Goal: Task Accomplishment & Management: Complete application form

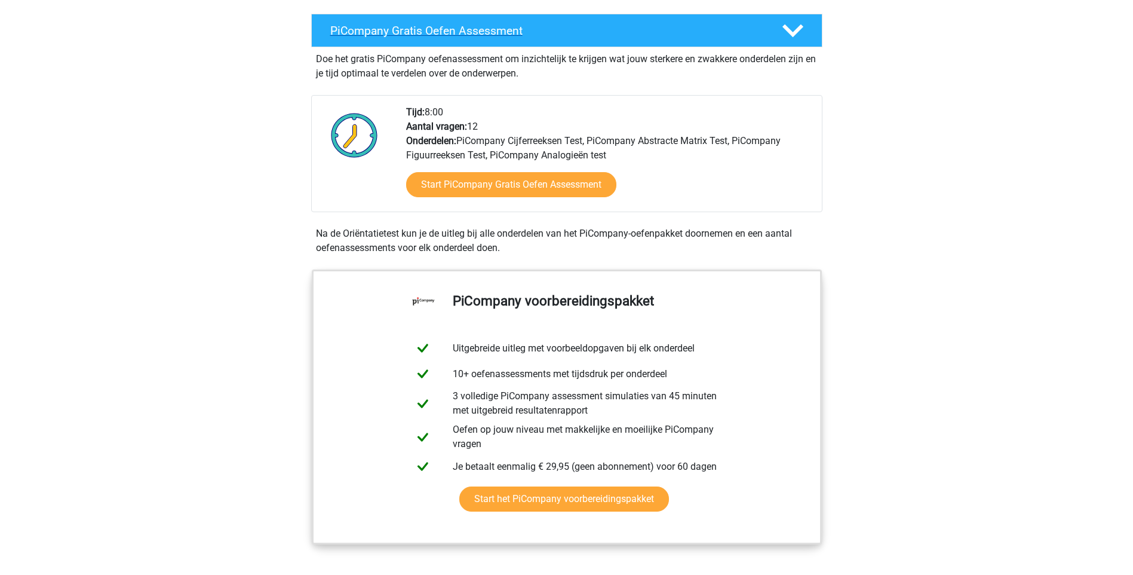
scroll to position [239, 0]
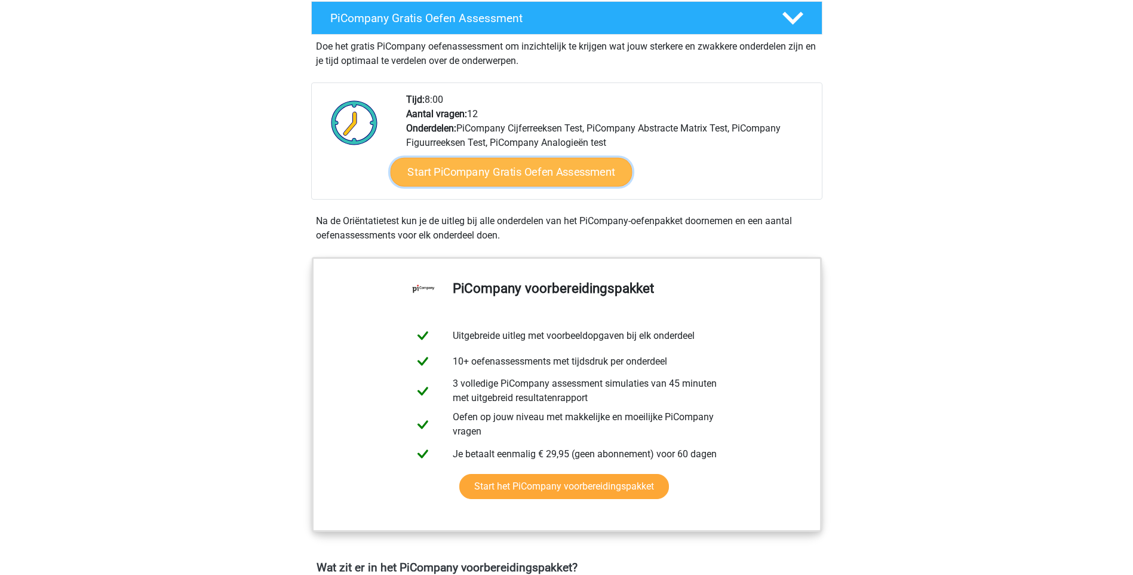
click at [517, 186] on link "Start PiCompany Gratis Oefen Assessment" at bounding box center [511, 172] width 242 height 29
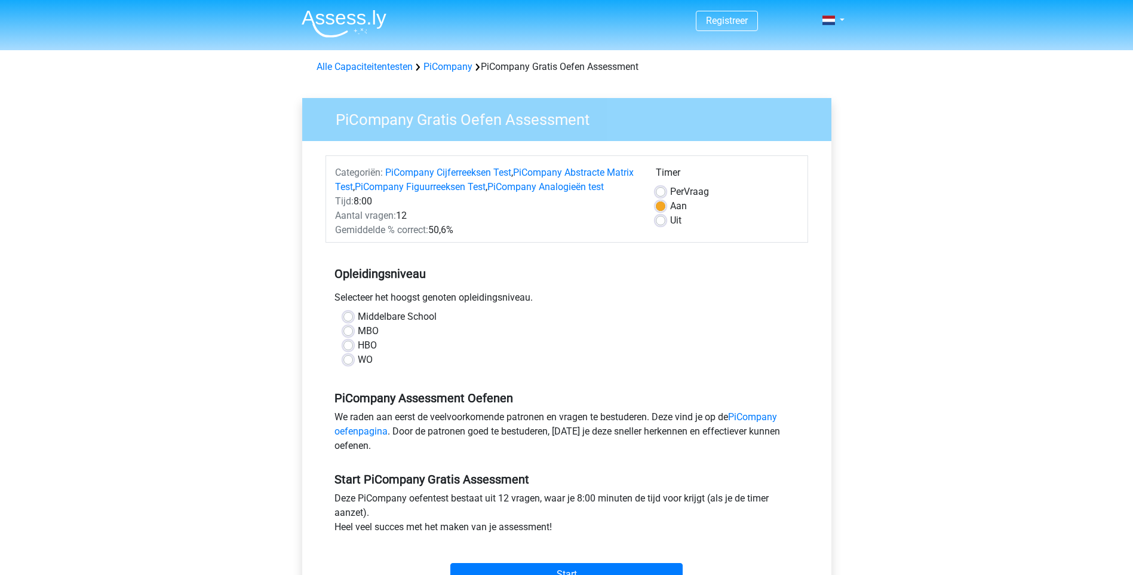
click at [358, 352] on label "HBO" at bounding box center [367, 345] width 19 height 14
click at [349, 350] on input "HBO" at bounding box center [348, 344] width 10 height 12
radio input "true"
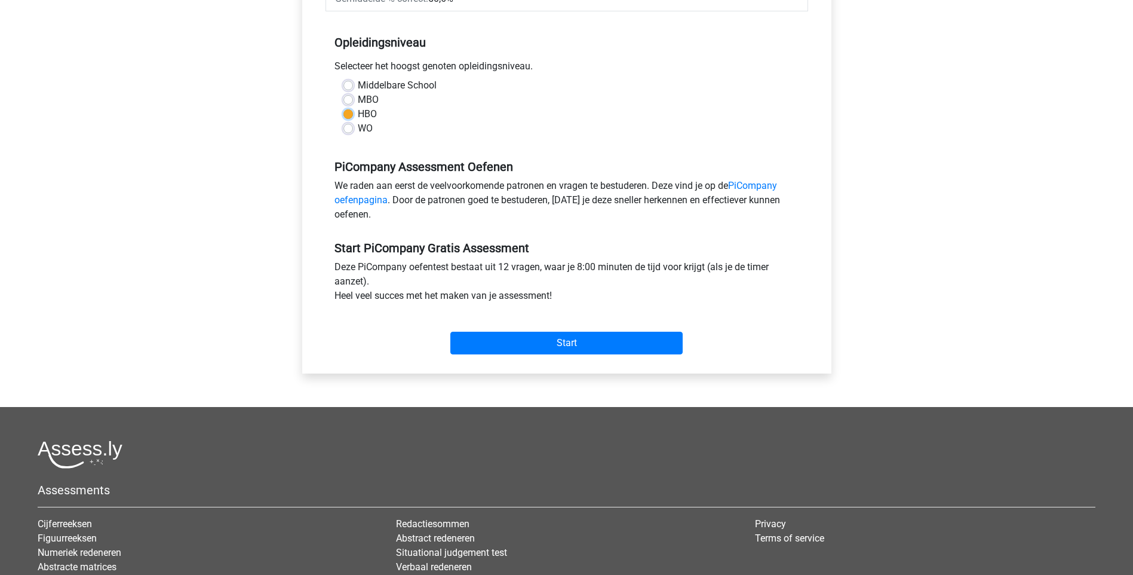
scroll to position [239, 0]
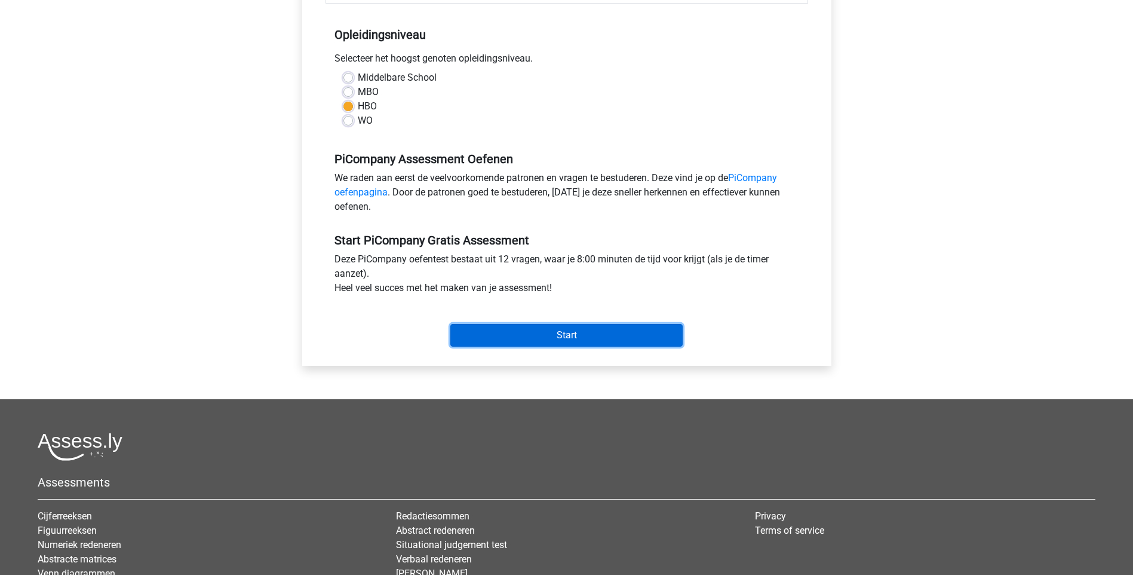
click at [548, 346] on input "Start" at bounding box center [566, 335] width 232 height 23
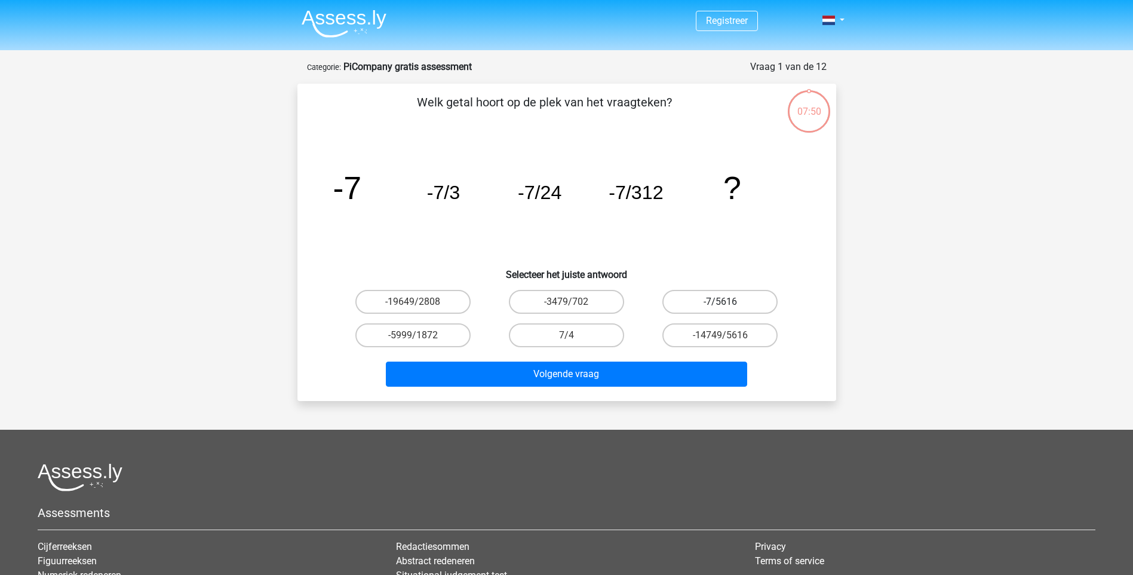
click at [702, 297] on label "-7/5616" at bounding box center [719, 302] width 115 height 24
click at [720, 302] on input "-7/5616" at bounding box center [724, 306] width 8 height 8
radio input "true"
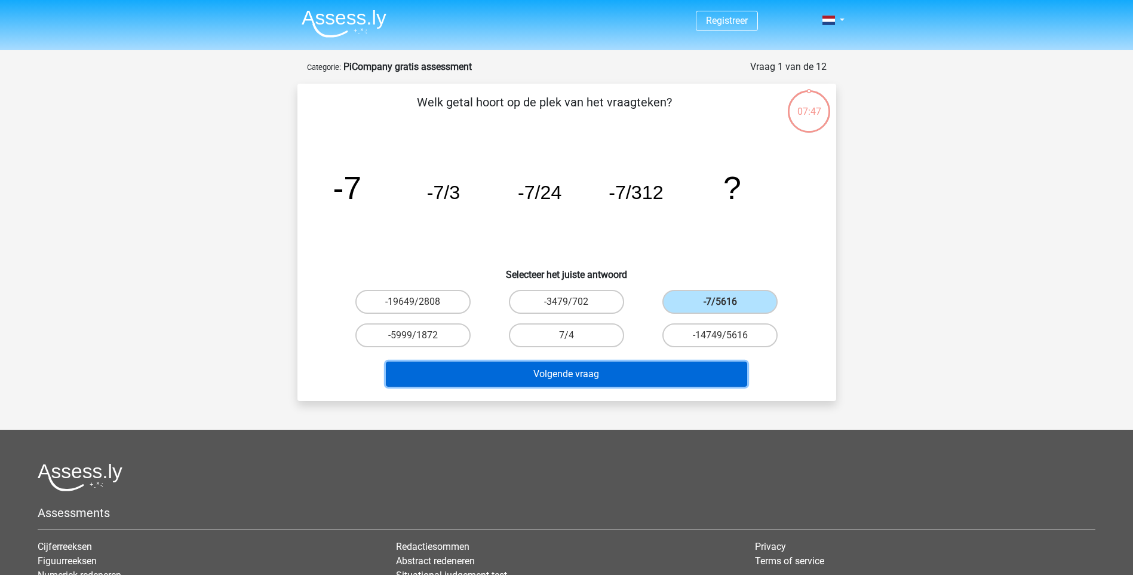
click at [602, 371] on button "Volgende vraag" at bounding box center [566, 373] width 361 height 25
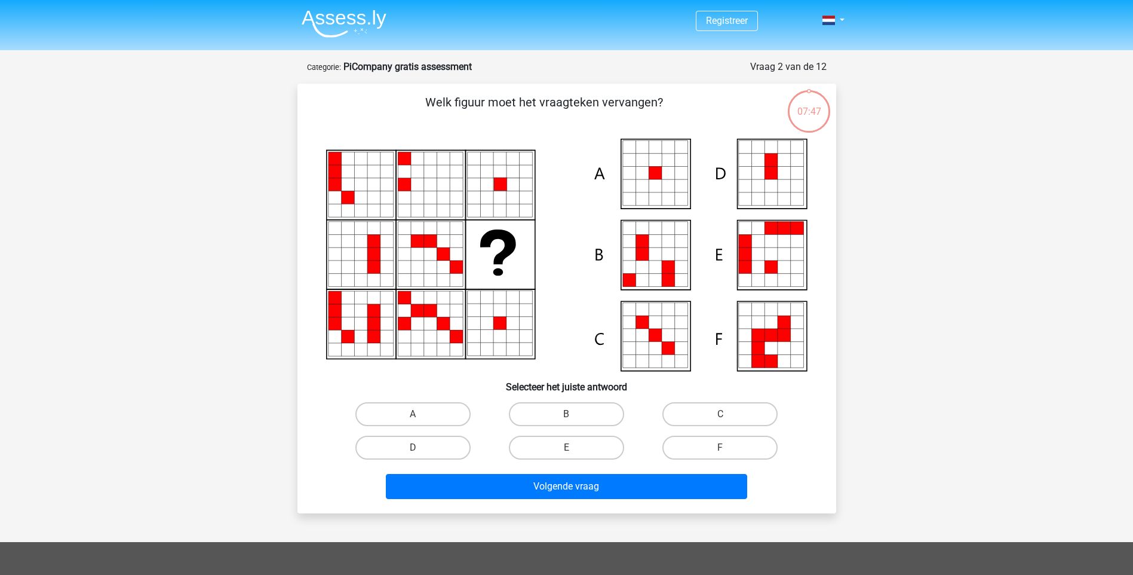
scroll to position [60, 0]
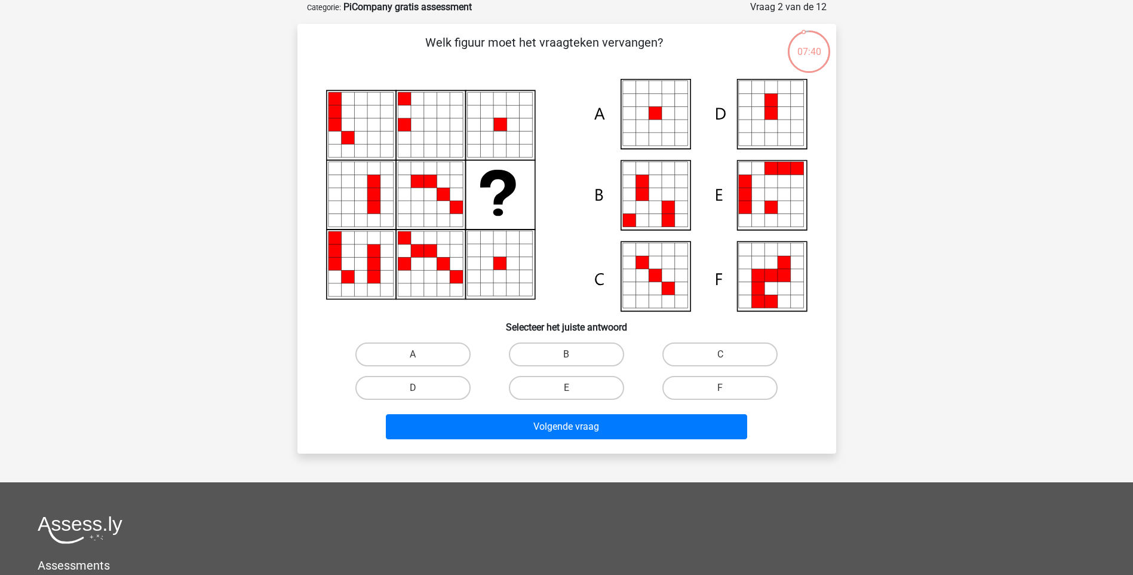
click at [644, 106] on icon at bounding box center [642, 100] width 13 height 13
click at [657, 113] on icon at bounding box center [655, 113] width 13 height 13
click at [413, 348] on label "A" at bounding box center [412, 354] width 115 height 24
click at [413, 354] on input "A" at bounding box center [417, 358] width 8 height 8
radio input "true"
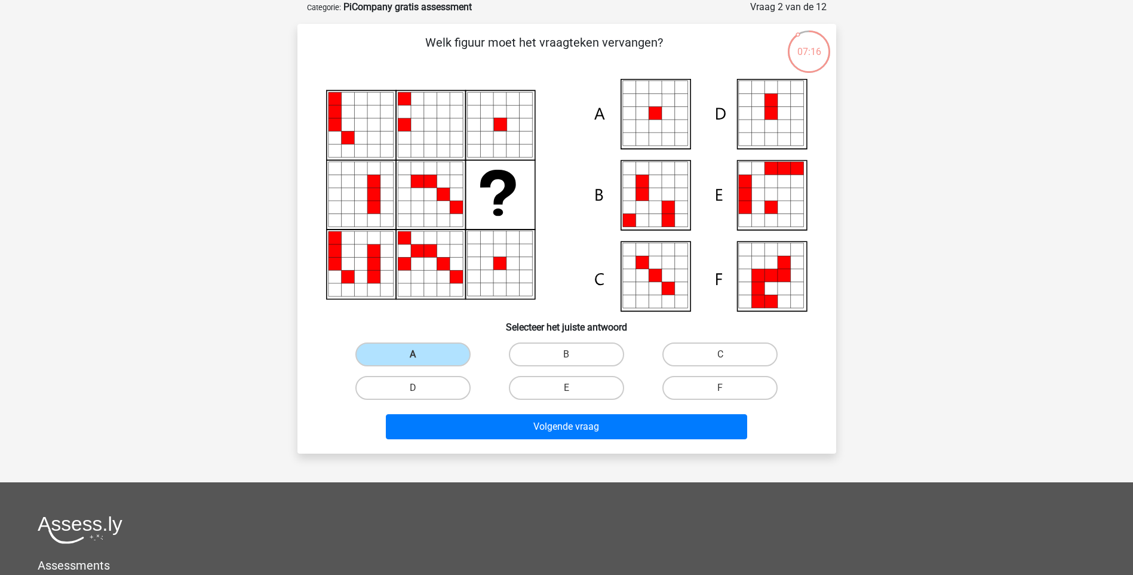
click at [648, 112] on icon at bounding box center [642, 113] width 13 height 13
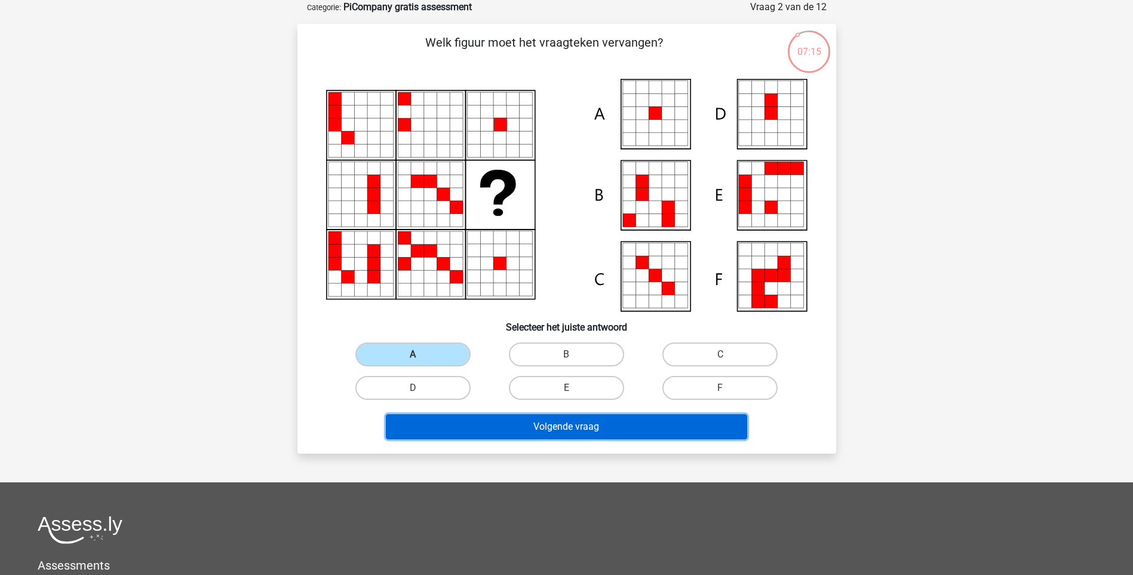
click at [555, 421] on button "Volgende vraag" at bounding box center [566, 426] width 361 height 25
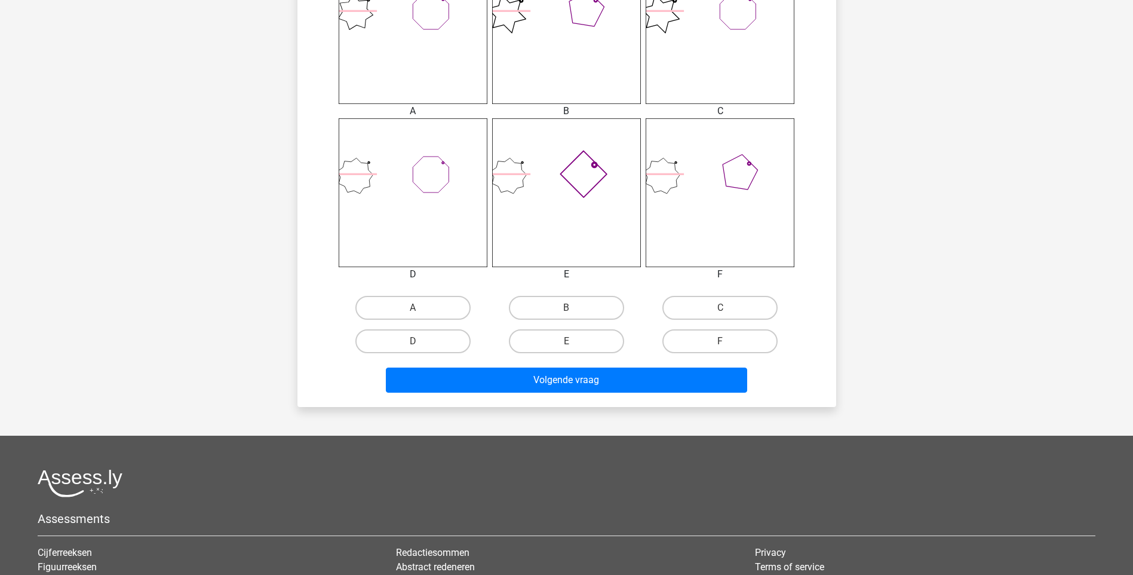
scroll to position [538, 0]
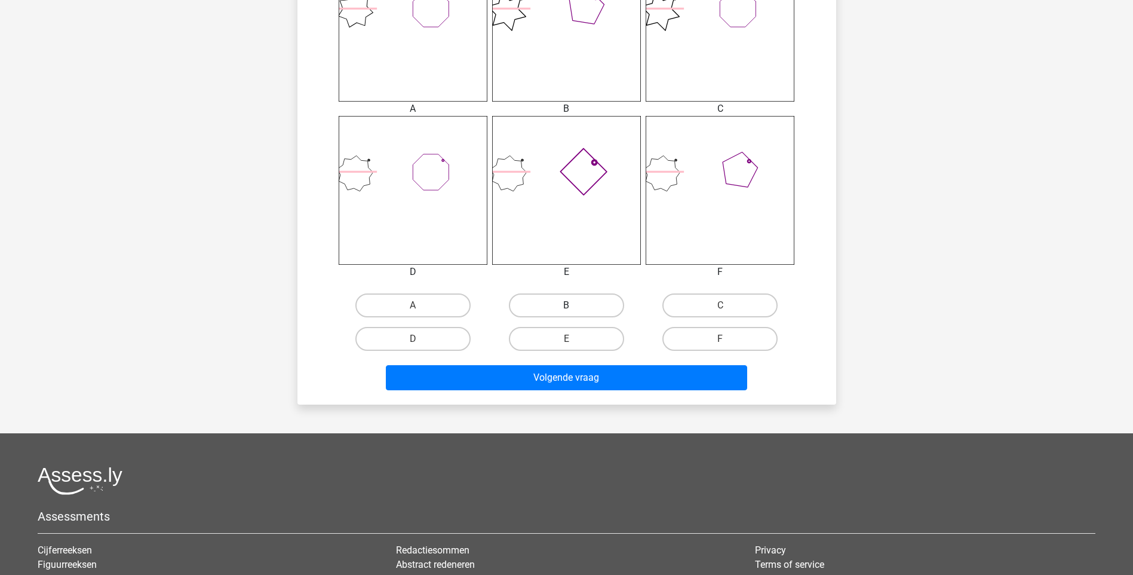
click at [584, 305] on label "B" at bounding box center [566, 305] width 115 height 24
click at [574, 305] on input "B" at bounding box center [570, 309] width 8 height 8
radio input "true"
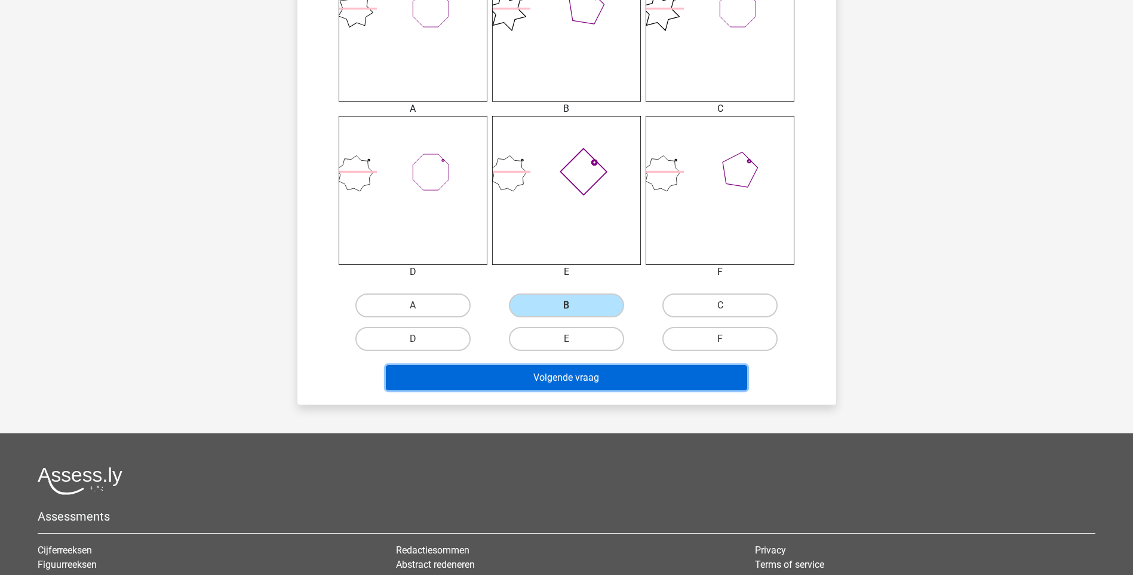
click at [578, 376] on button "Volgende vraag" at bounding box center [566, 377] width 361 height 25
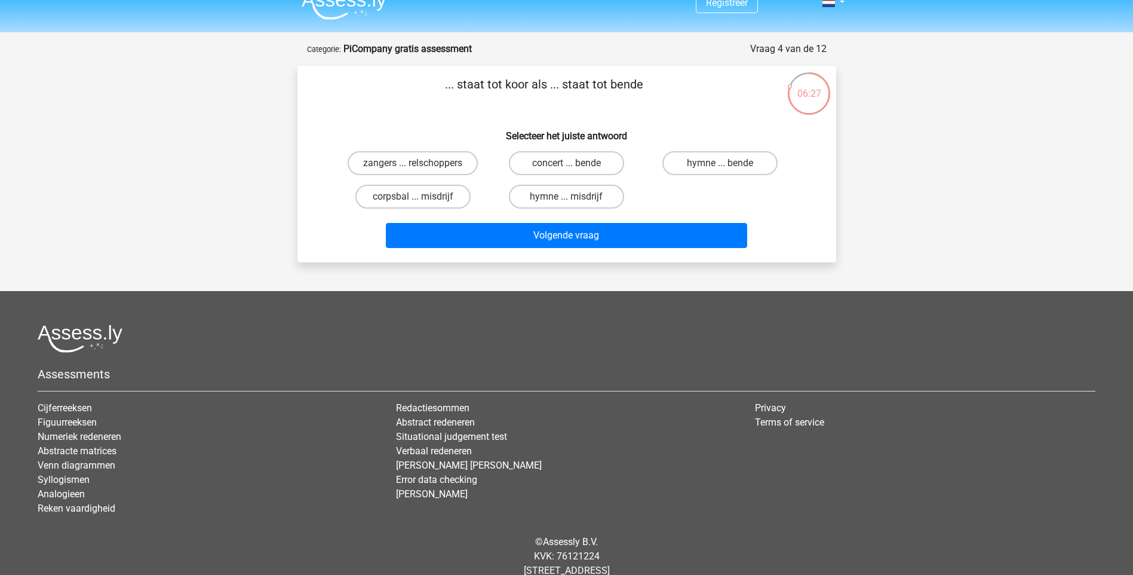
scroll to position [0, 0]
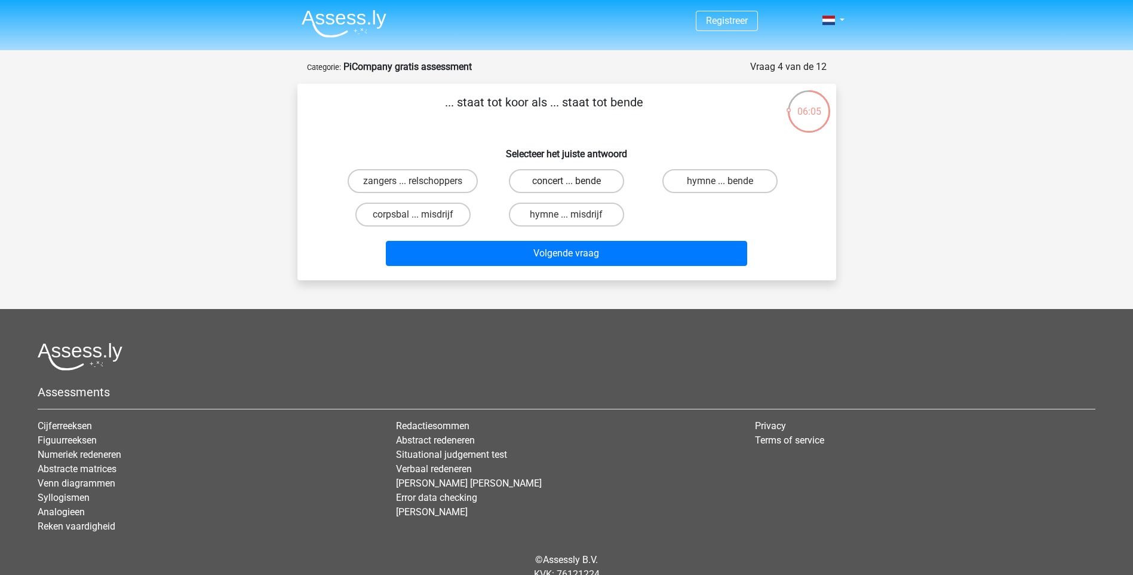
click at [551, 182] on label "concert ... bende" at bounding box center [566, 181] width 115 height 24
click at [566, 182] on input "concert ... bende" at bounding box center [570, 185] width 8 height 8
radio input "true"
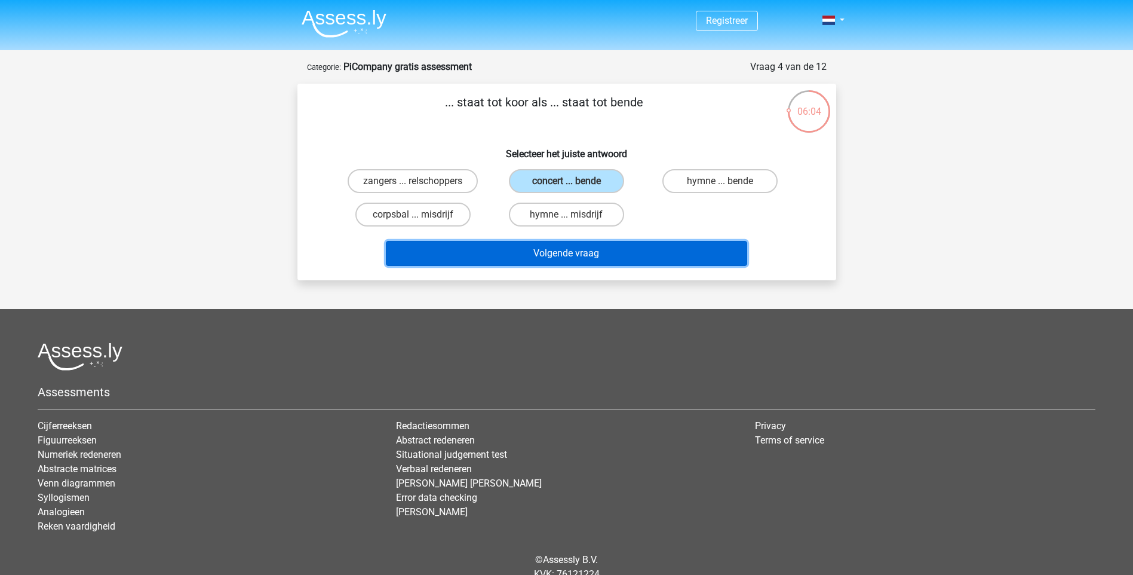
click at [569, 253] on button "Volgende vraag" at bounding box center [566, 253] width 361 height 25
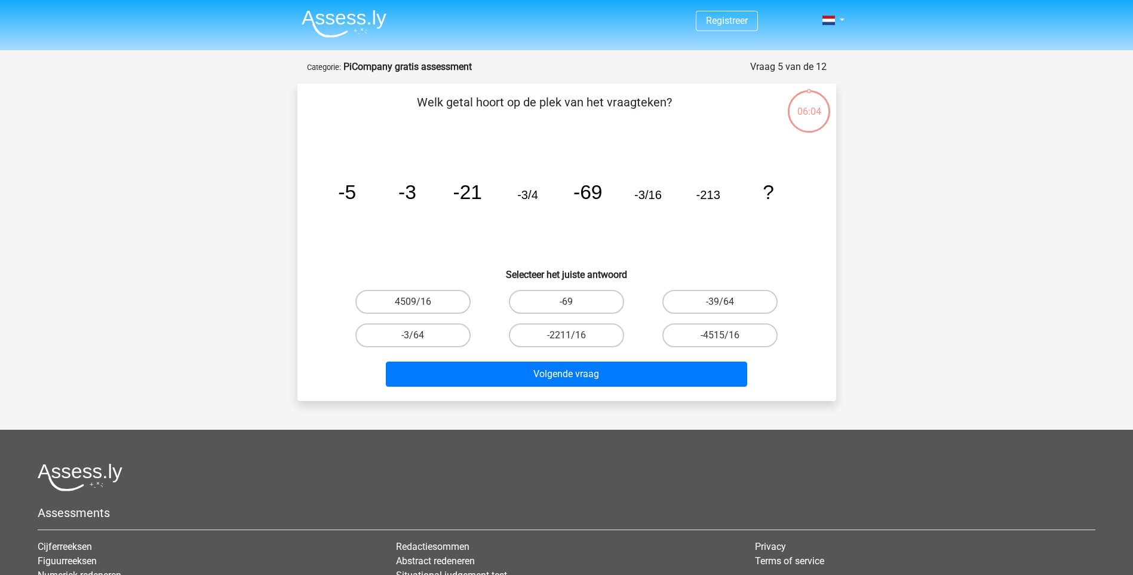
scroll to position [60, 0]
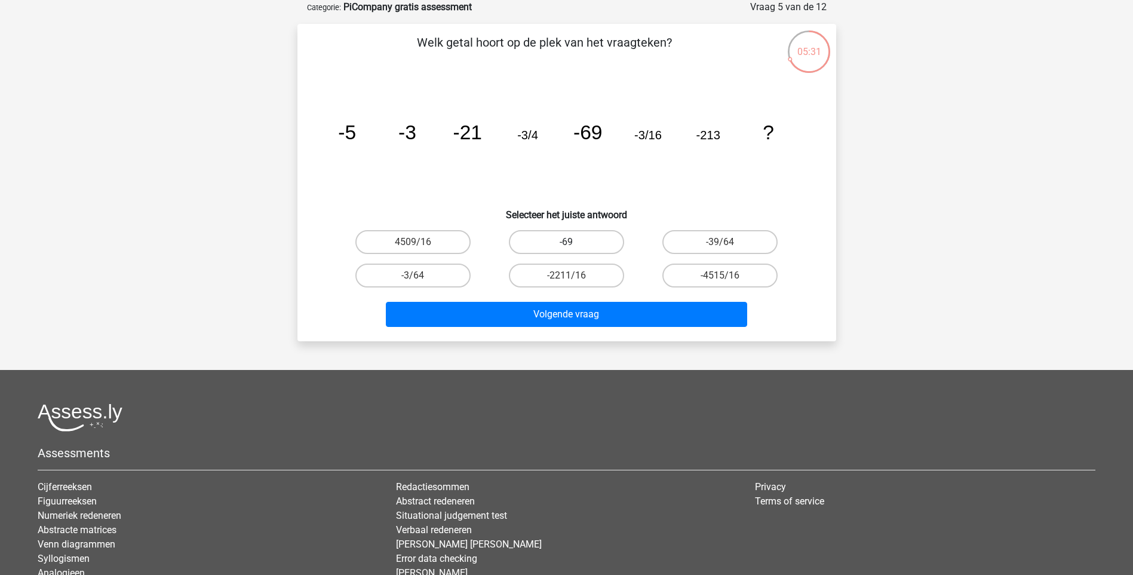
click at [559, 232] on label "-69" at bounding box center [566, 242] width 115 height 24
click at [566, 242] on input "-69" at bounding box center [570, 246] width 8 height 8
radio input "true"
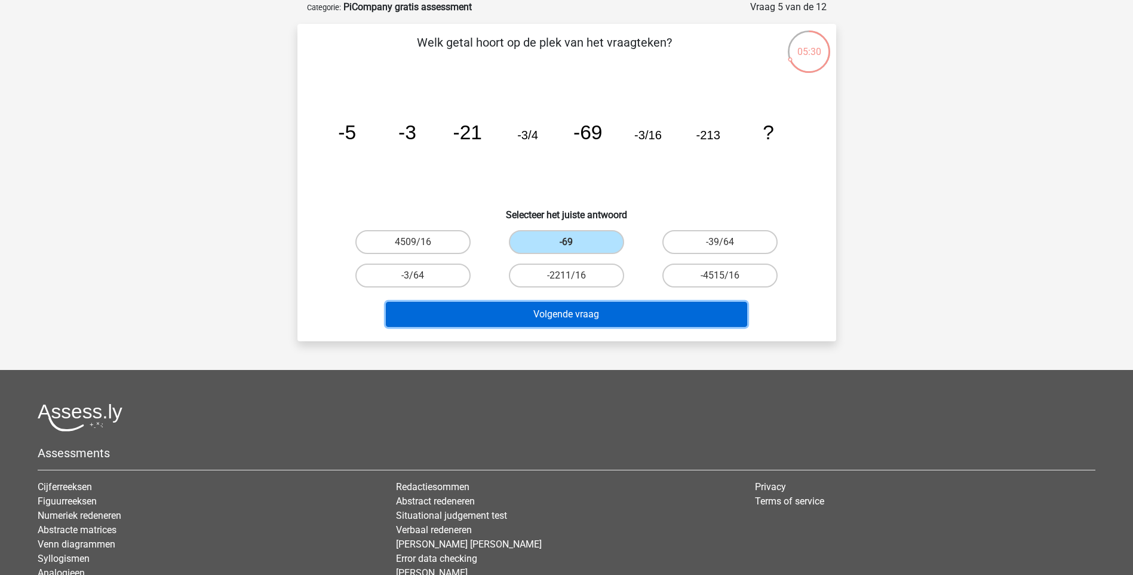
click at [573, 311] on button "Volgende vraag" at bounding box center [566, 314] width 361 height 25
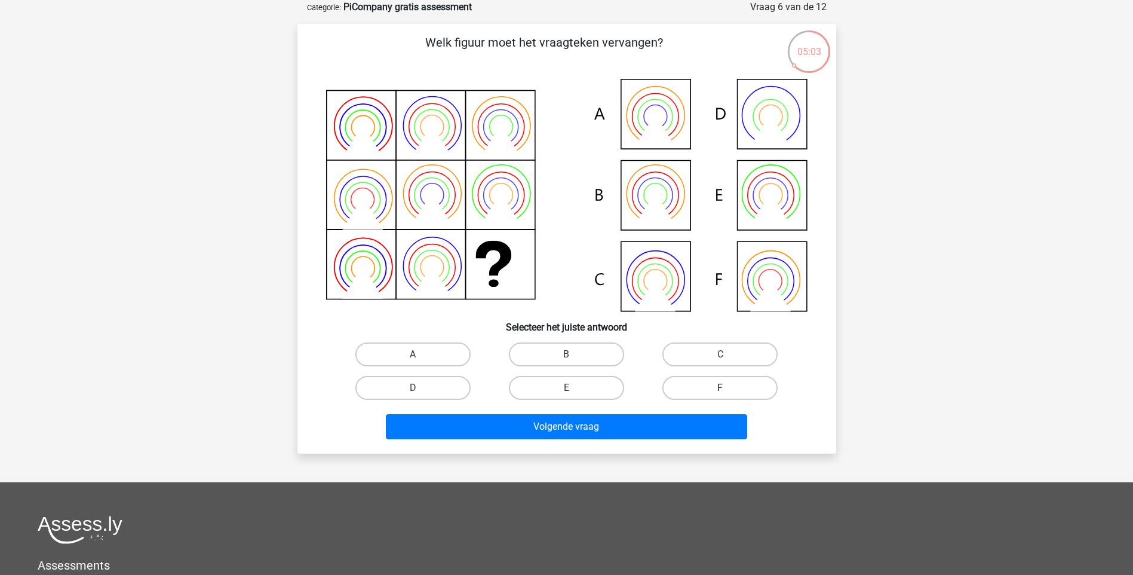
click at [717, 386] on label "F" at bounding box center [719, 388] width 115 height 24
click at [720, 388] on input "F" at bounding box center [724, 392] width 8 height 8
radio input "true"
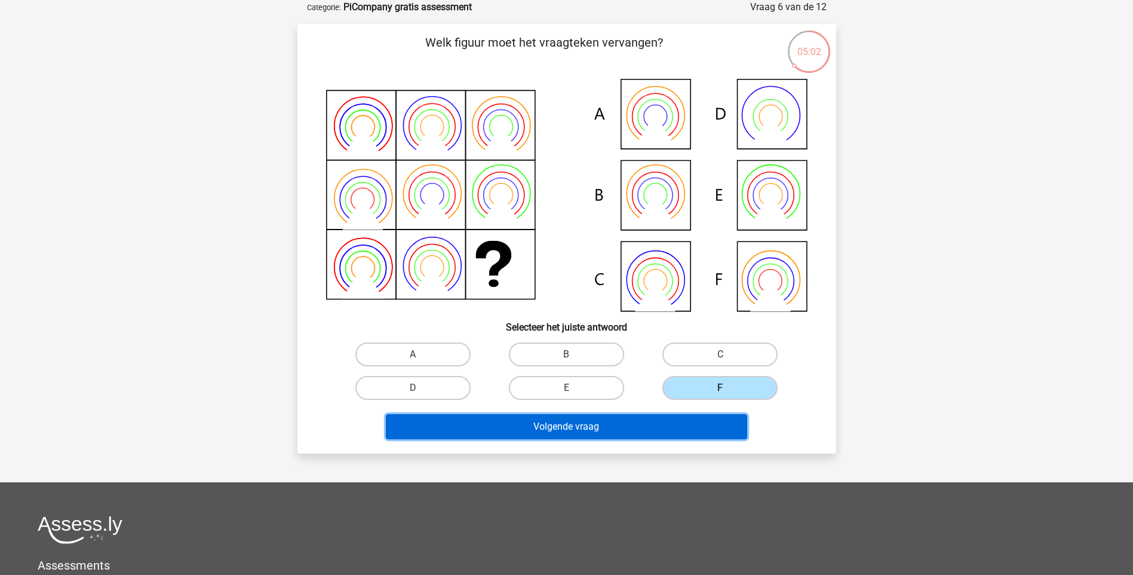
click at [612, 422] on button "Volgende vraag" at bounding box center [566, 426] width 361 height 25
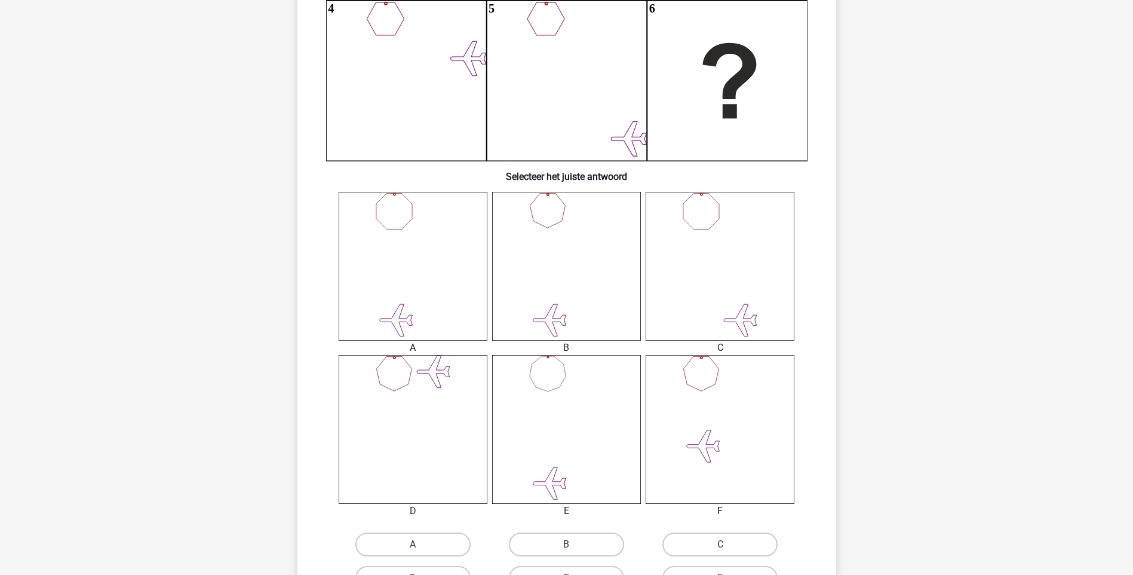
scroll to position [358, 0]
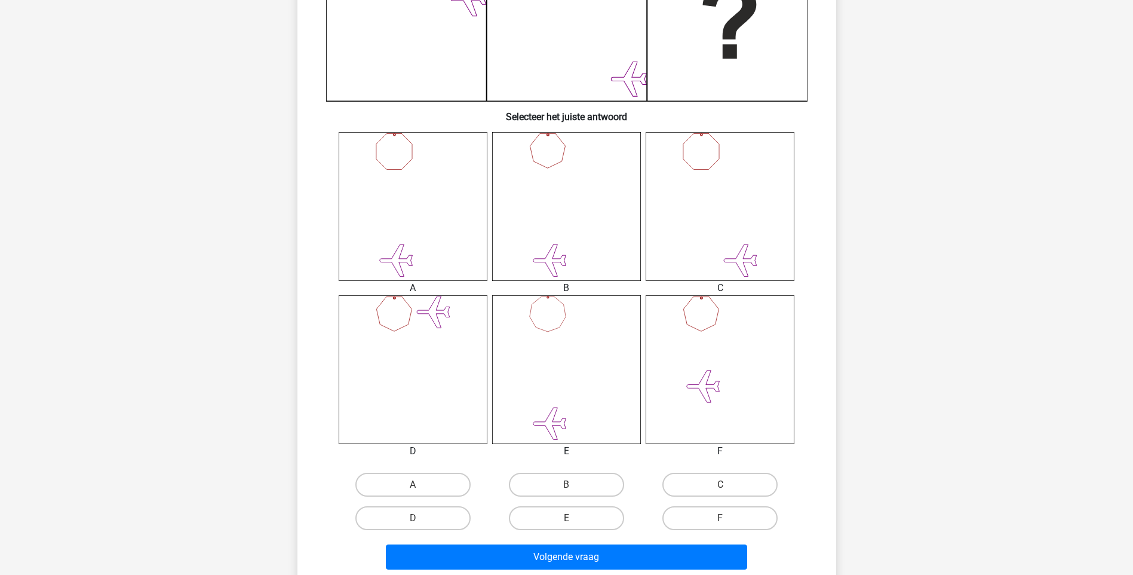
click at [726, 489] on input "C" at bounding box center [724, 488] width 8 height 8
radio input "true"
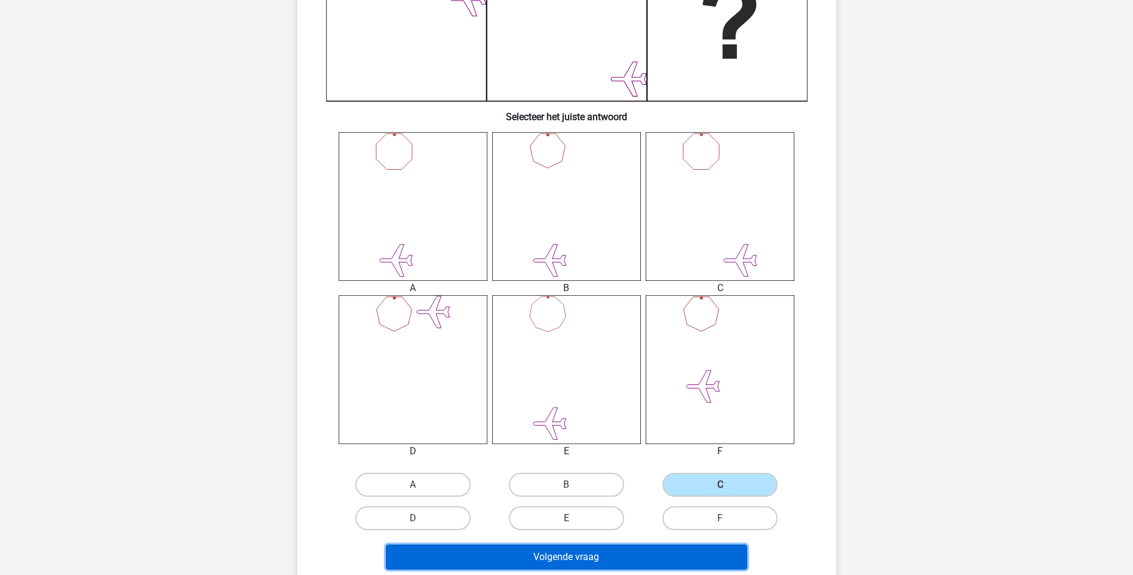
click at [618, 551] on button "Volgende vraag" at bounding box center [566, 556] width 361 height 25
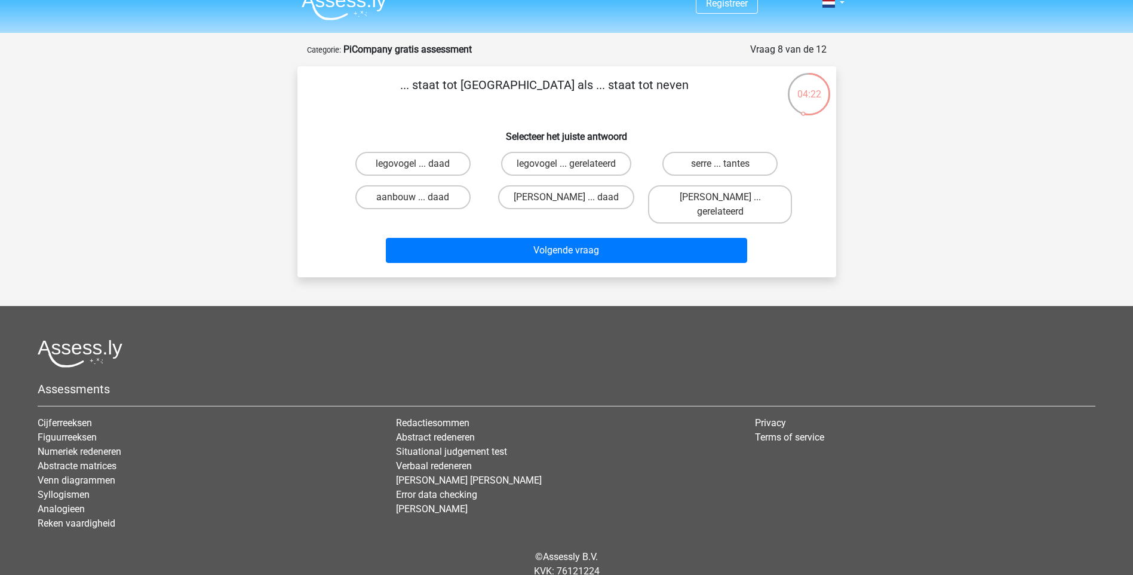
scroll to position [0, 0]
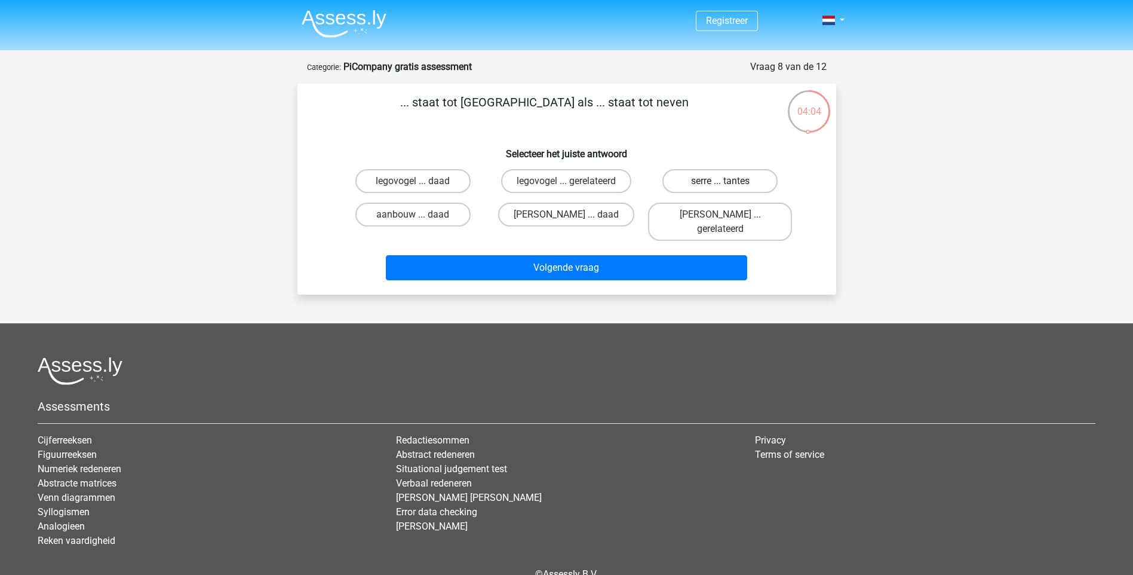
click at [701, 174] on label "serre ... tantes" at bounding box center [719, 181] width 115 height 24
click at [720, 181] on input "serre ... tantes" at bounding box center [724, 185] width 8 height 8
radio input "true"
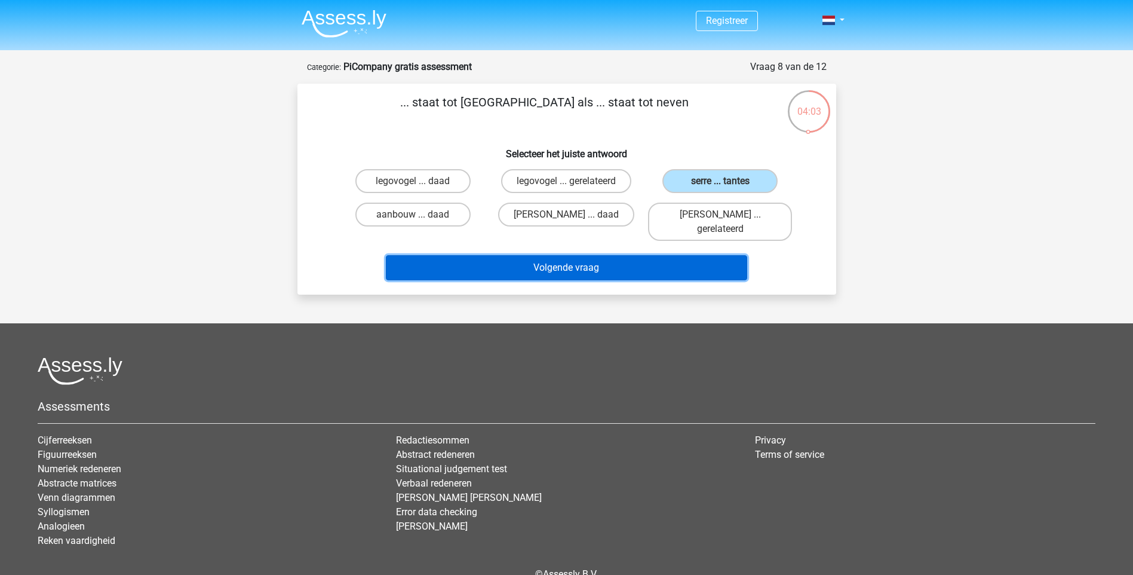
click at [581, 255] on button "Volgende vraag" at bounding box center [566, 267] width 361 height 25
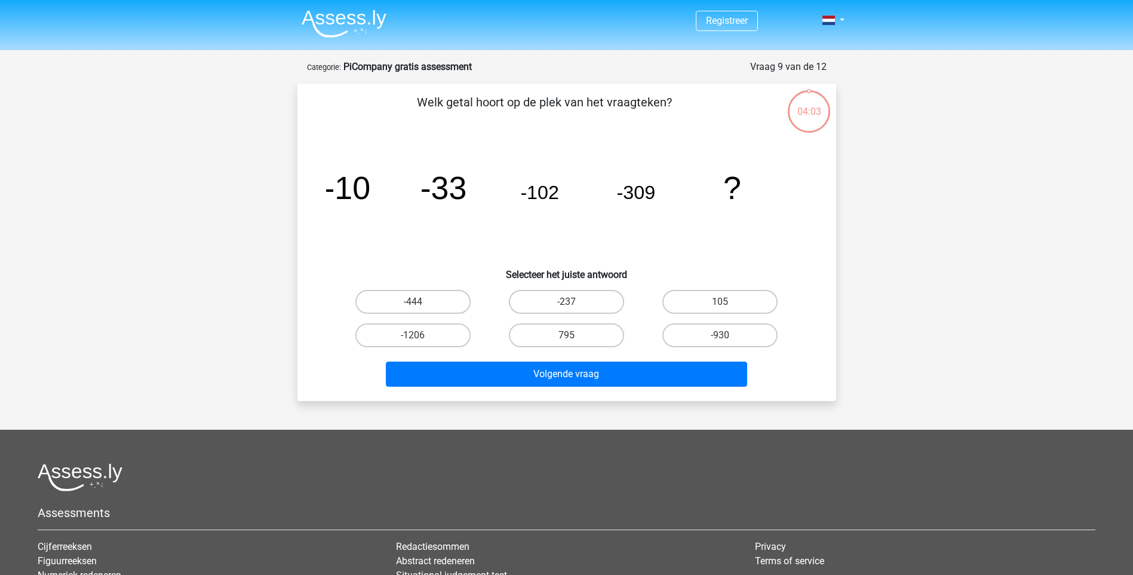
scroll to position [60, 0]
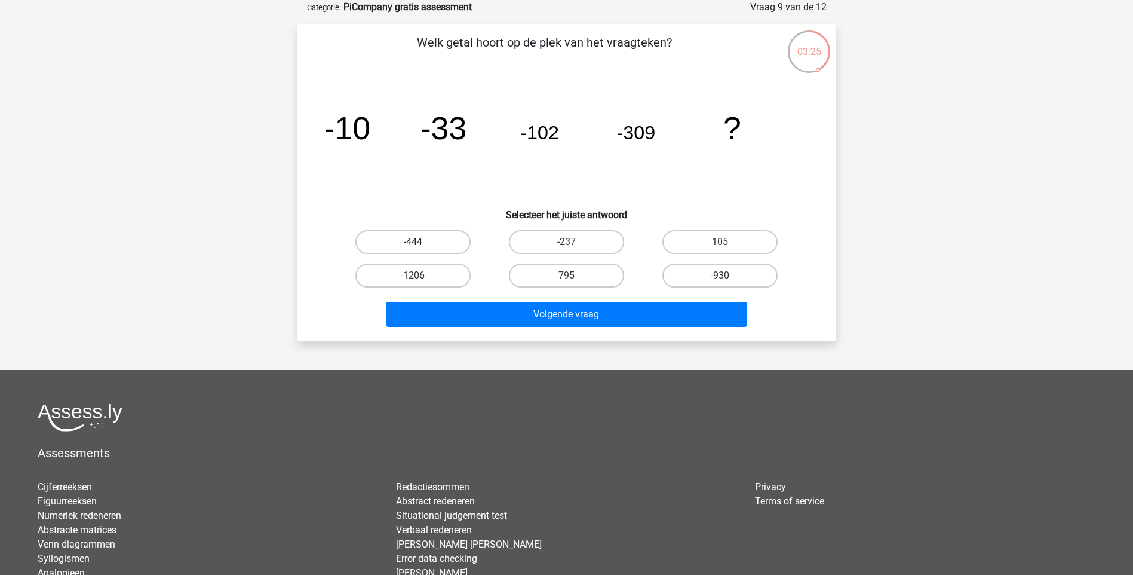
click at [430, 240] on label "-444" at bounding box center [412, 242] width 115 height 24
click at [421, 242] on input "-444" at bounding box center [417, 246] width 8 height 8
radio input "true"
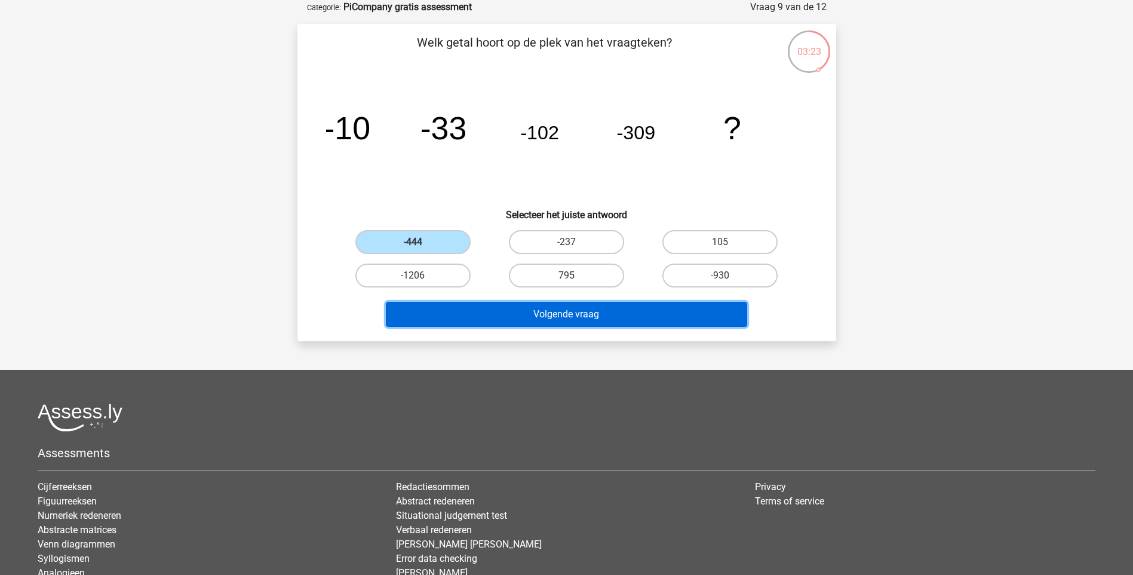
click at [562, 312] on button "Volgende vraag" at bounding box center [566, 314] width 361 height 25
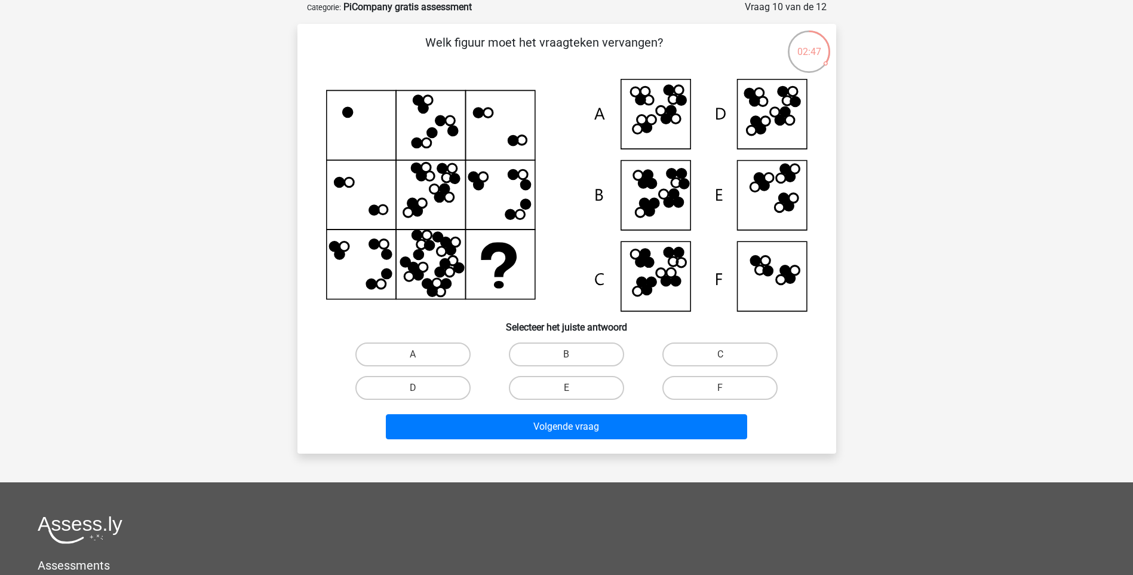
click at [789, 281] on icon at bounding box center [791, 279] width 10 height 10
drag, startPoint x: 723, startPoint y: 391, endPoint x: 705, endPoint y: 405, distance: 22.5
click at [723, 391] on input "F" at bounding box center [724, 392] width 8 height 8
radio input "true"
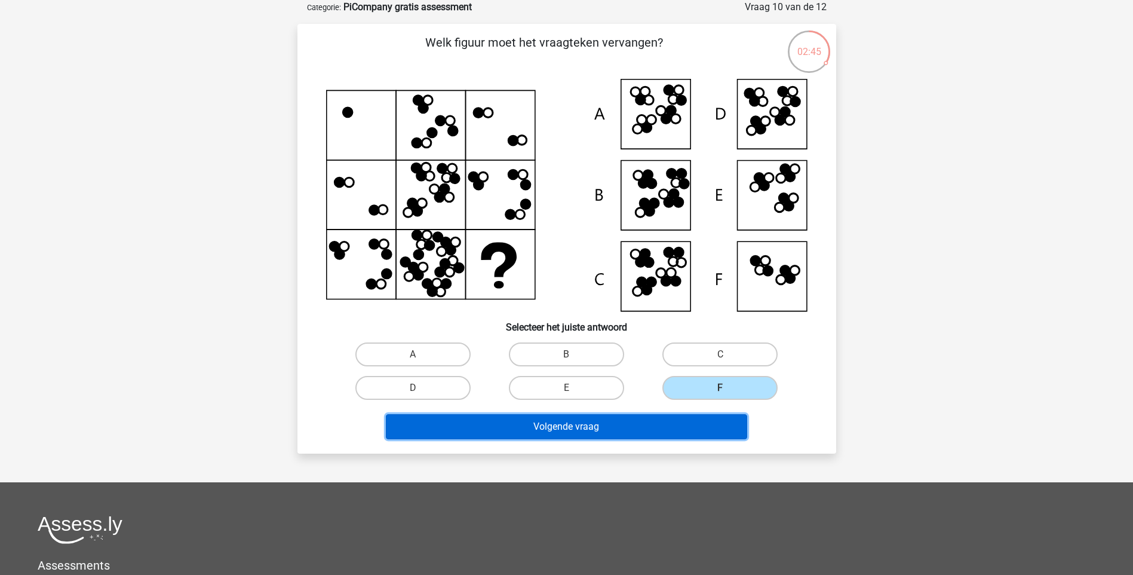
click at [669, 425] on button "Volgende vraag" at bounding box center [566, 426] width 361 height 25
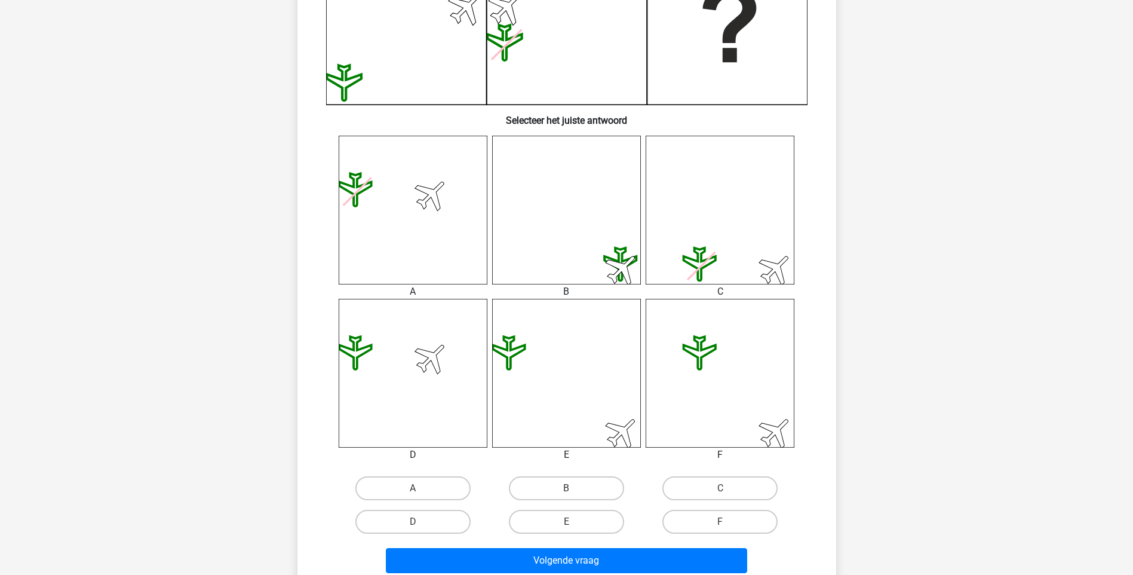
scroll to position [358, 0]
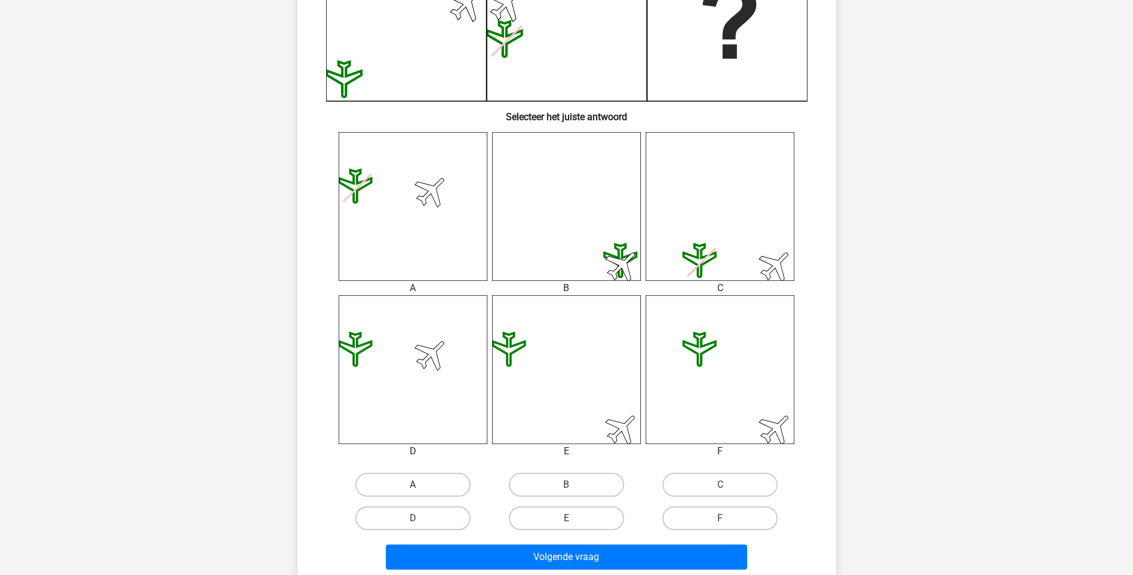
click at [432, 491] on label "A" at bounding box center [412, 485] width 115 height 24
click at [421, 491] on input "A" at bounding box center [417, 488] width 8 height 8
radio input "true"
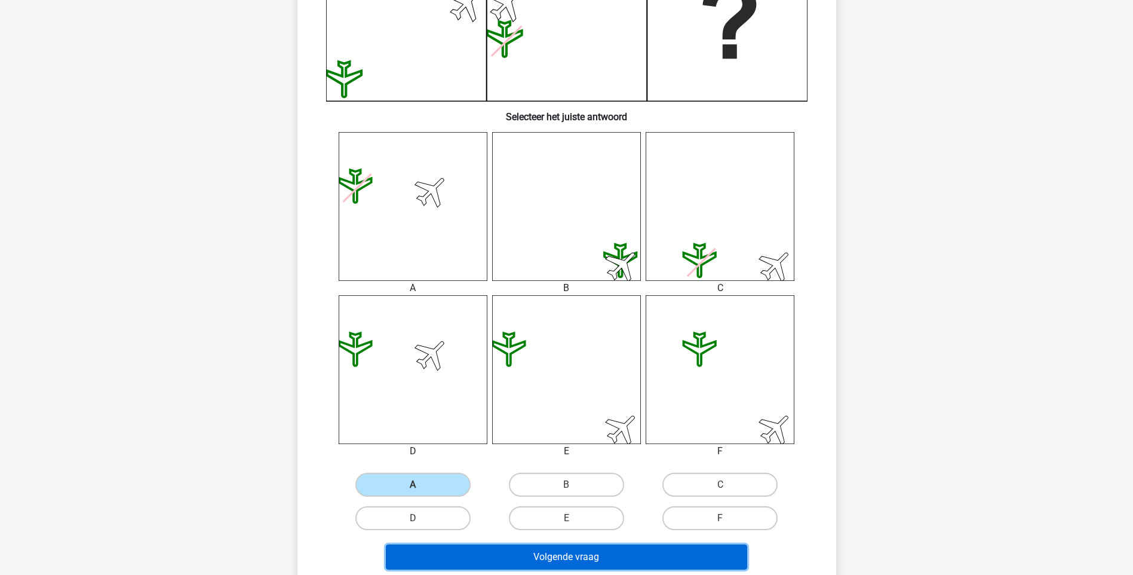
click at [579, 562] on button "Volgende vraag" at bounding box center [566, 556] width 361 height 25
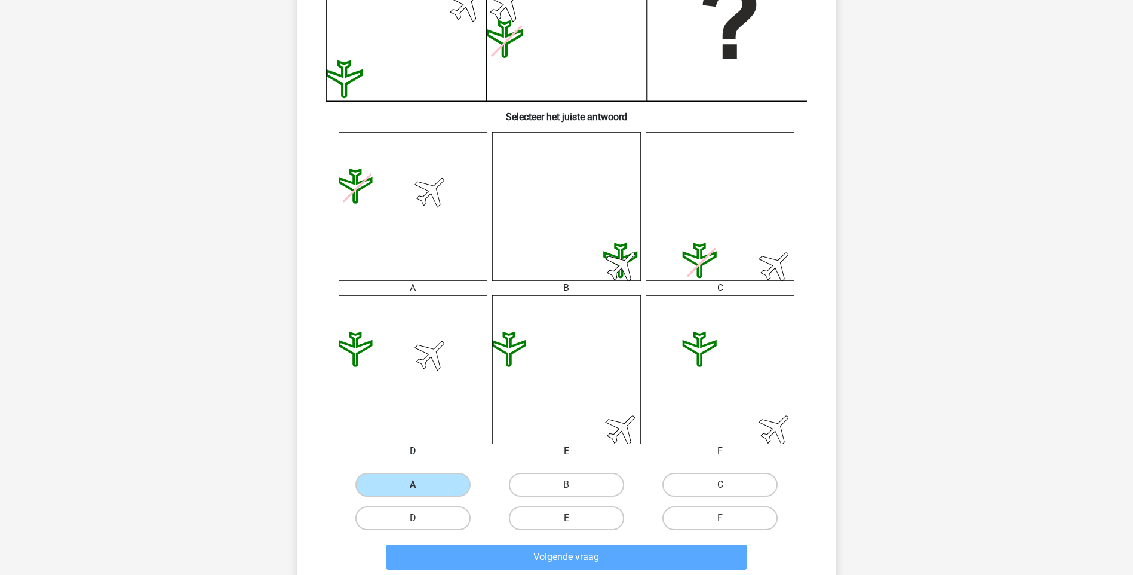
scroll to position [50, 0]
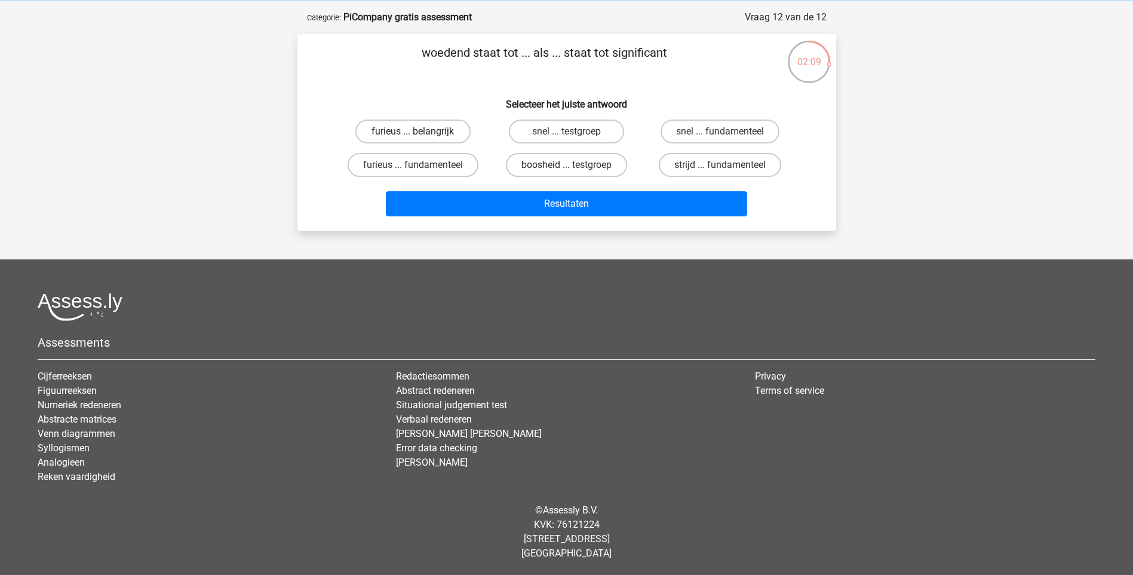
click at [431, 136] on label "furieus ... belangrijk" at bounding box center [412, 131] width 115 height 24
click at [421, 136] on input "furieus ... belangrijk" at bounding box center [417, 135] width 8 height 8
radio input "true"
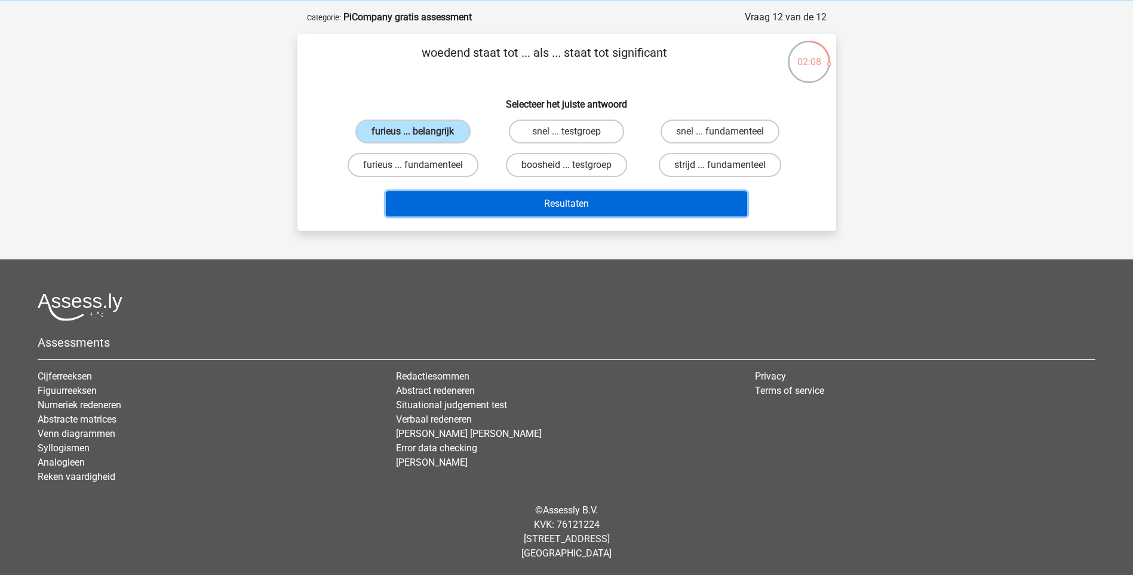
click at [560, 204] on button "Resultaten" at bounding box center [566, 203] width 361 height 25
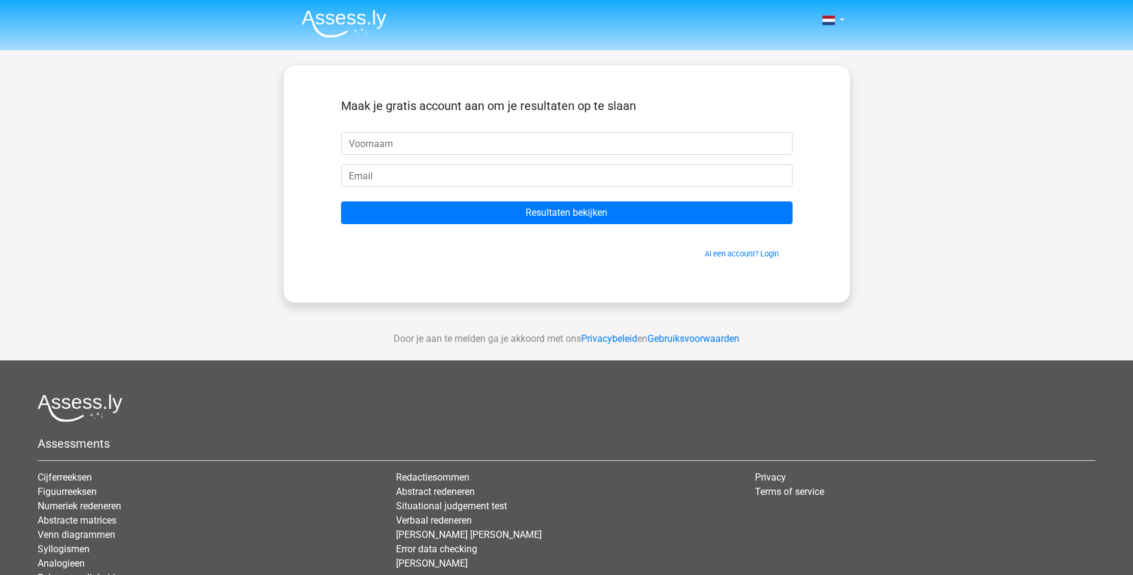
click at [492, 142] on input "text" at bounding box center [567, 143] width 452 height 23
type input "ulrike"
click at [438, 180] on input "email" at bounding box center [567, 175] width 452 height 23
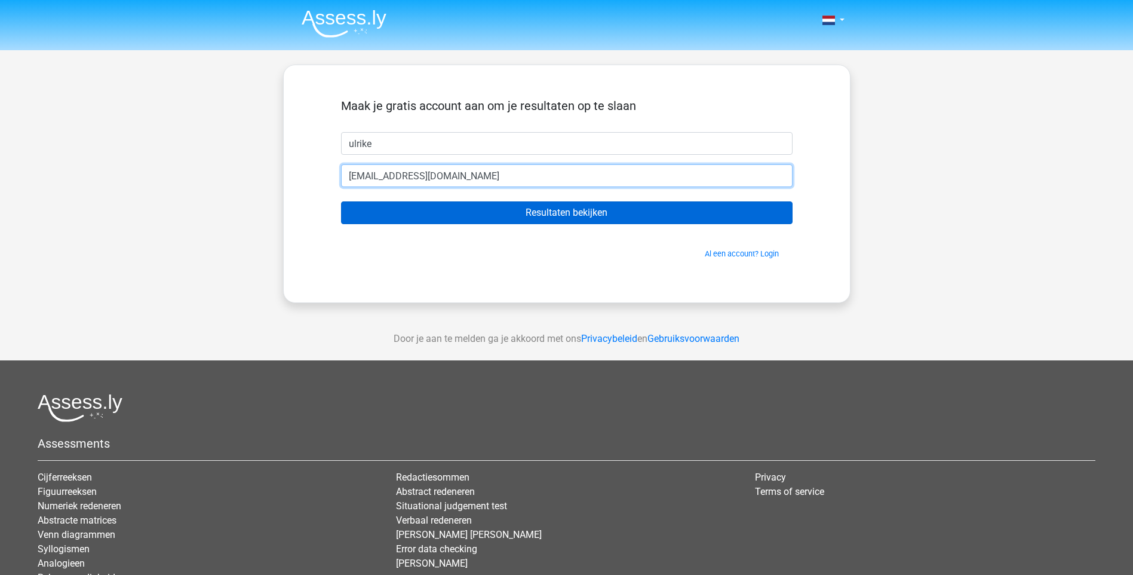
type input "ustumpf@gmail.com"
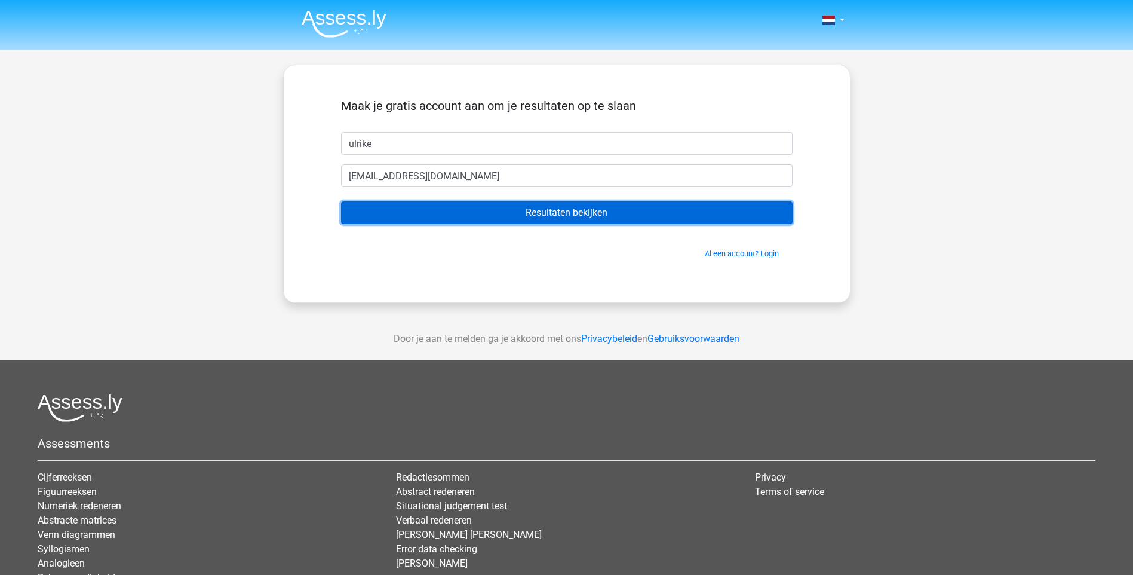
click at [512, 212] on input "Resultaten bekijken" at bounding box center [567, 212] width 452 height 23
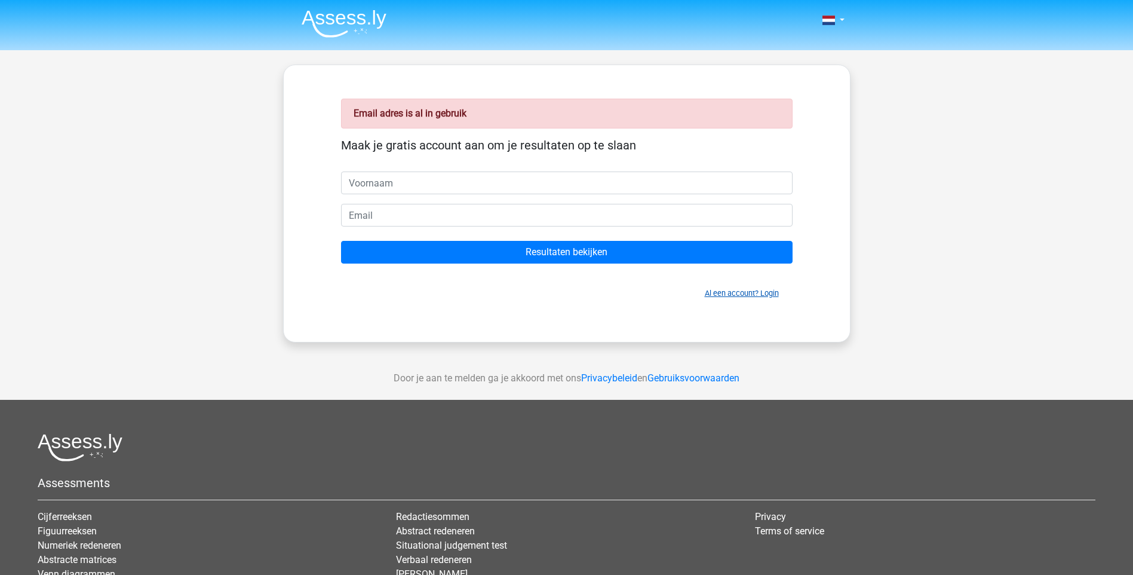
click at [738, 293] on link "Al een account? Login" at bounding box center [742, 293] width 74 height 9
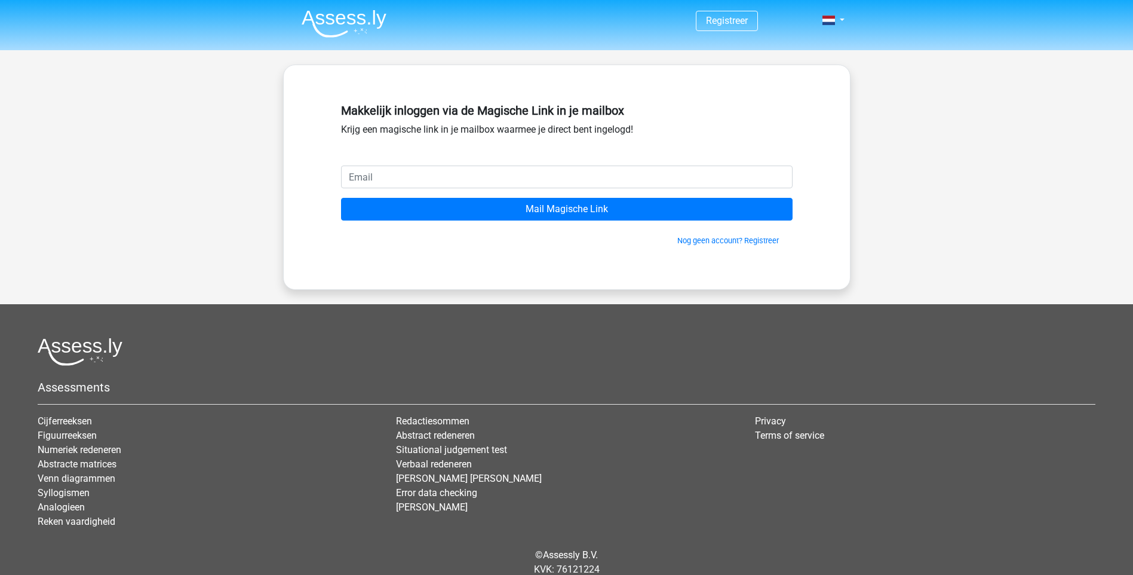
click at [387, 172] on input "email" at bounding box center [567, 176] width 452 height 23
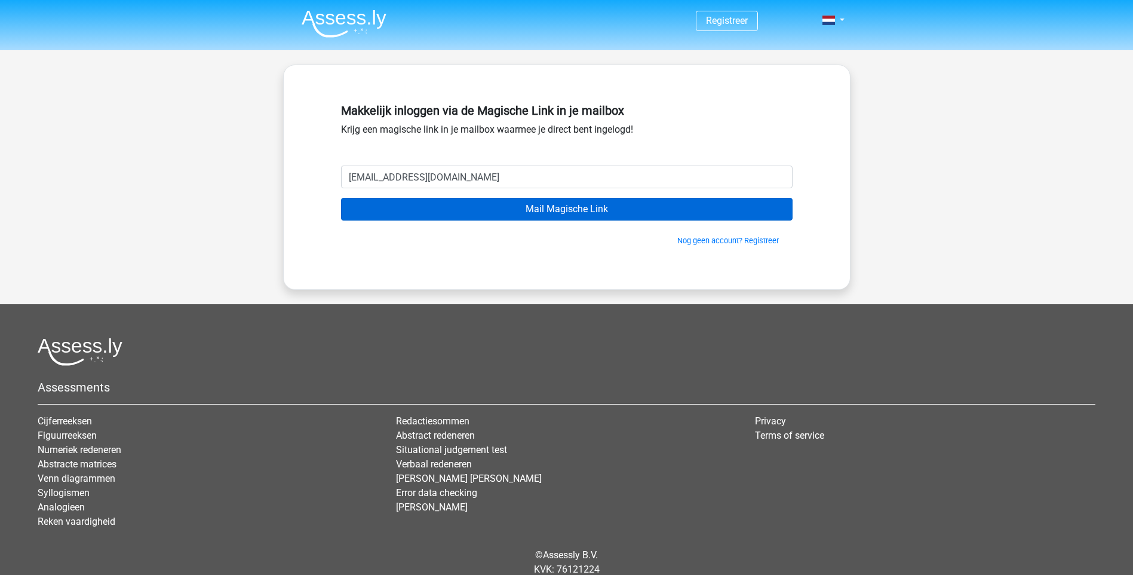
type input "[EMAIL_ADDRESS][DOMAIN_NAME]"
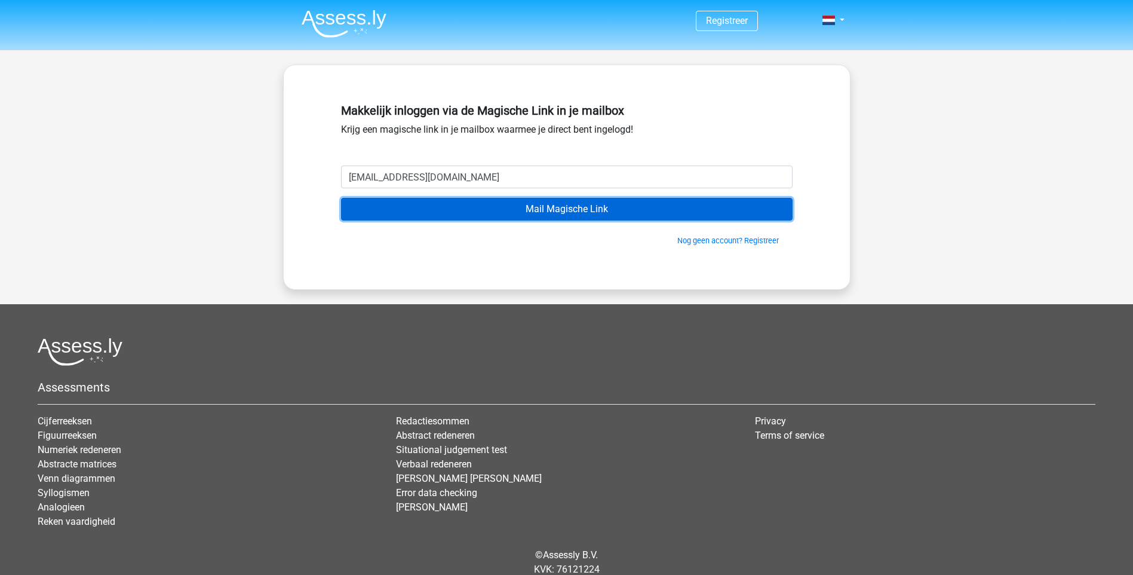
click at [563, 209] on input "Mail Magische Link" at bounding box center [567, 209] width 452 height 23
